Goal: Entertainment & Leisure: Consume media (video, audio)

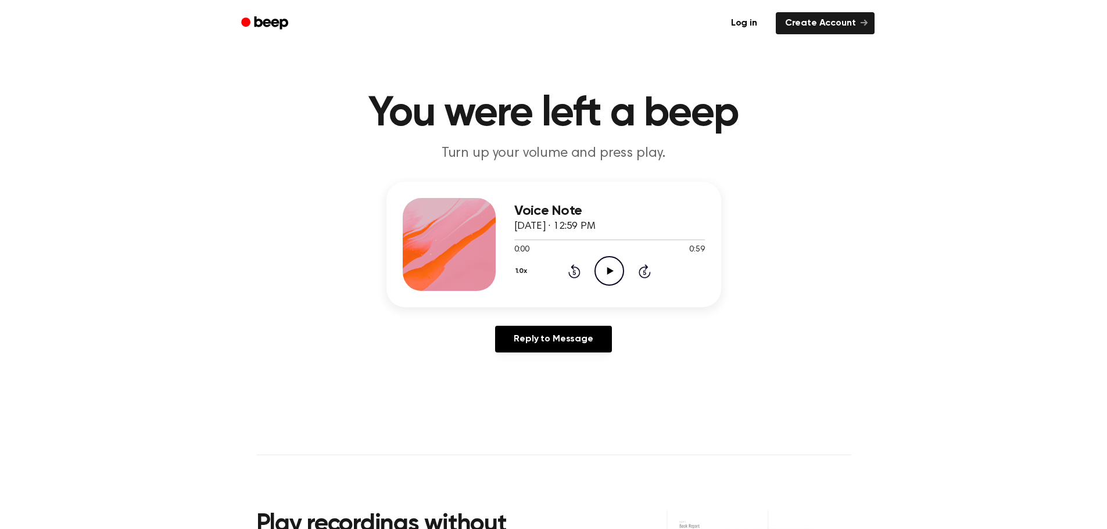
click at [624, 286] on icon "Play Audio" at bounding box center [609, 271] width 30 height 30
click at [611, 286] on icon "Play Audio" at bounding box center [609, 271] width 30 height 30
click at [624, 286] on icon "Play Audio" at bounding box center [609, 271] width 30 height 30
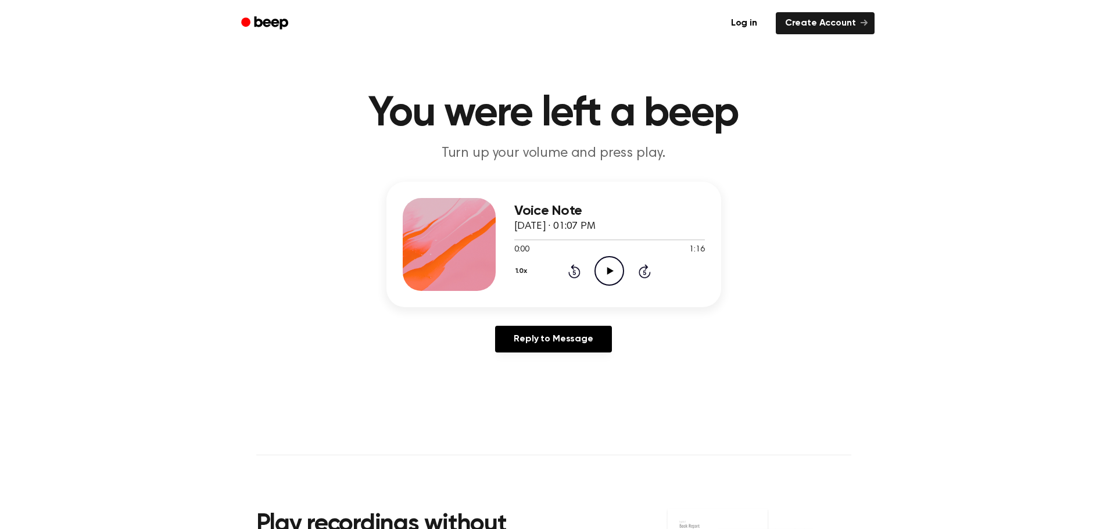
click at [620, 286] on icon "Play Audio" at bounding box center [609, 271] width 30 height 30
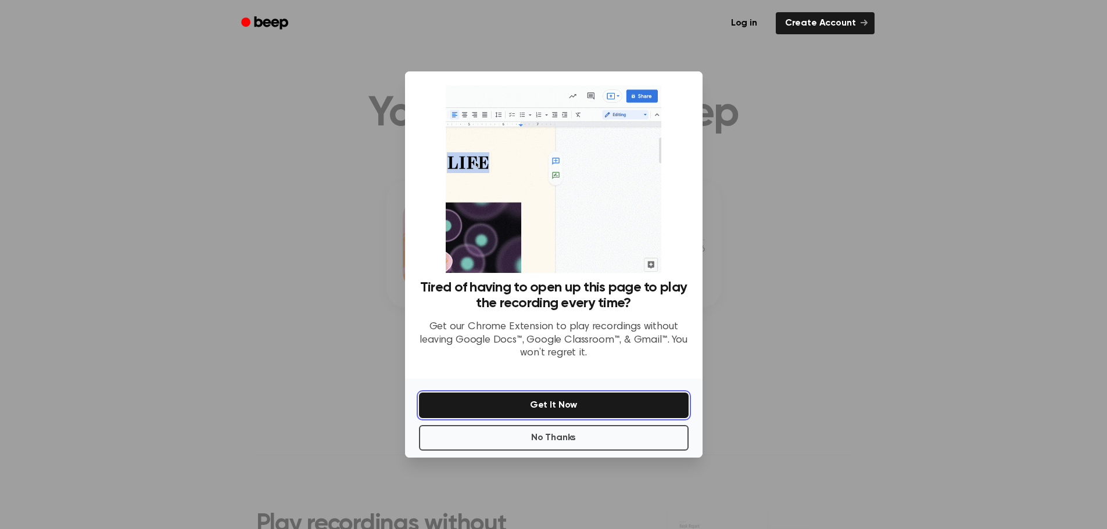
click at [545, 418] on button "Get It Now" at bounding box center [554, 406] width 270 height 26
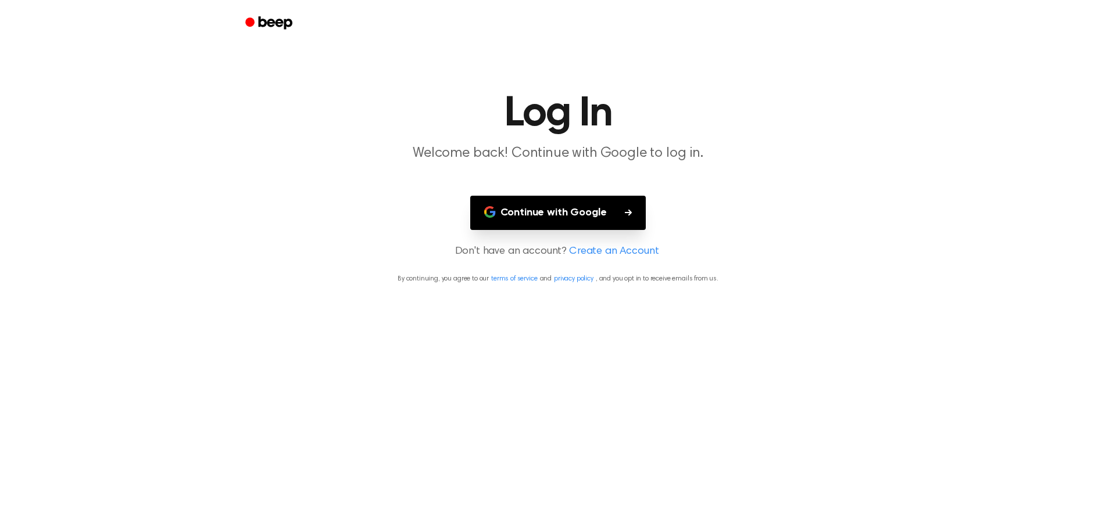
click at [528, 230] on button "Continue with Google" at bounding box center [558, 213] width 176 height 34
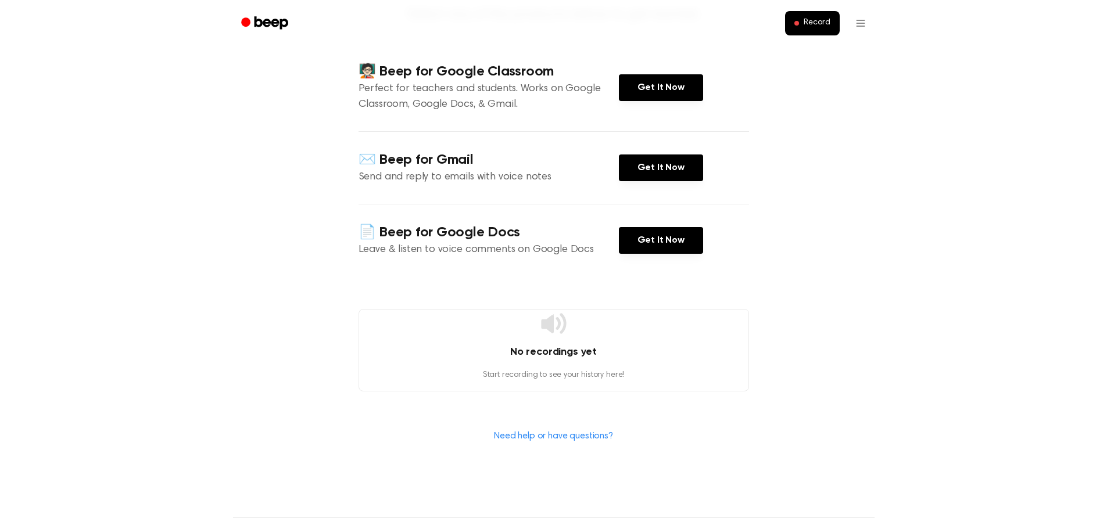
scroll to position [116, 0]
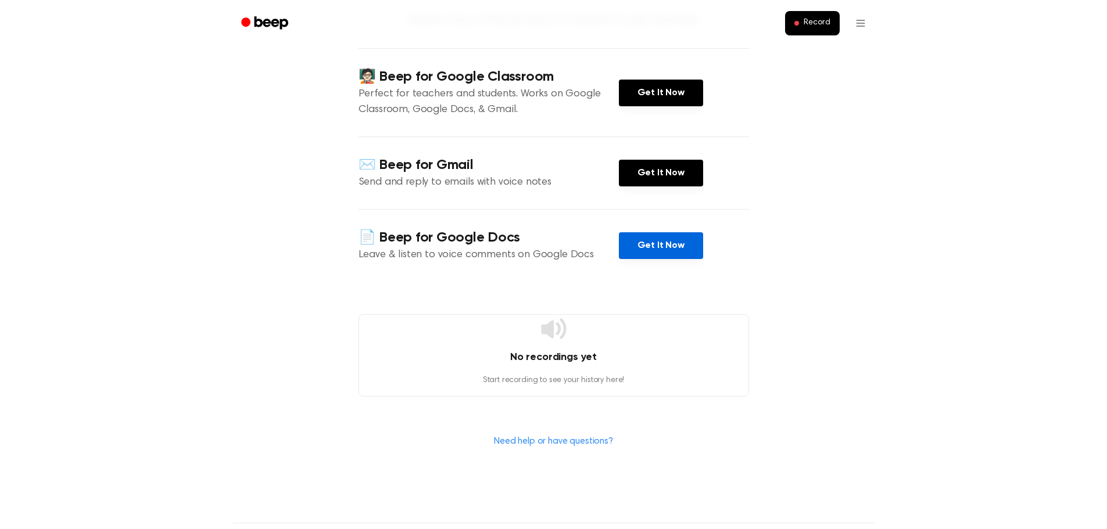
click at [675, 259] on link "Get It Now" at bounding box center [661, 245] width 84 height 27
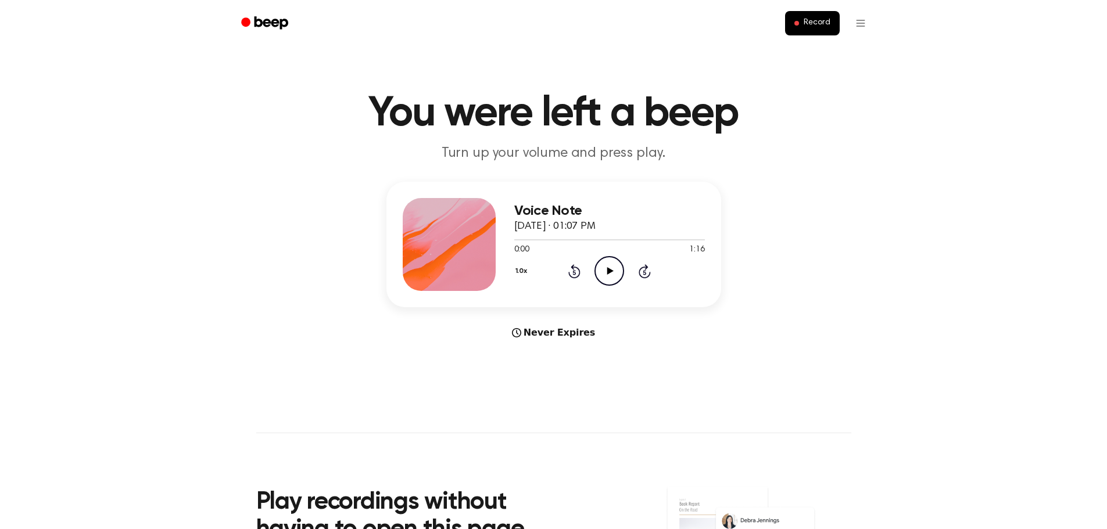
click at [624, 286] on icon "Play Audio" at bounding box center [609, 271] width 30 height 30
click at [614, 275] on icon at bounding box center [610, 271] width 6 height 8
